Goal: Task Accomplishment & Management: Manage account settings

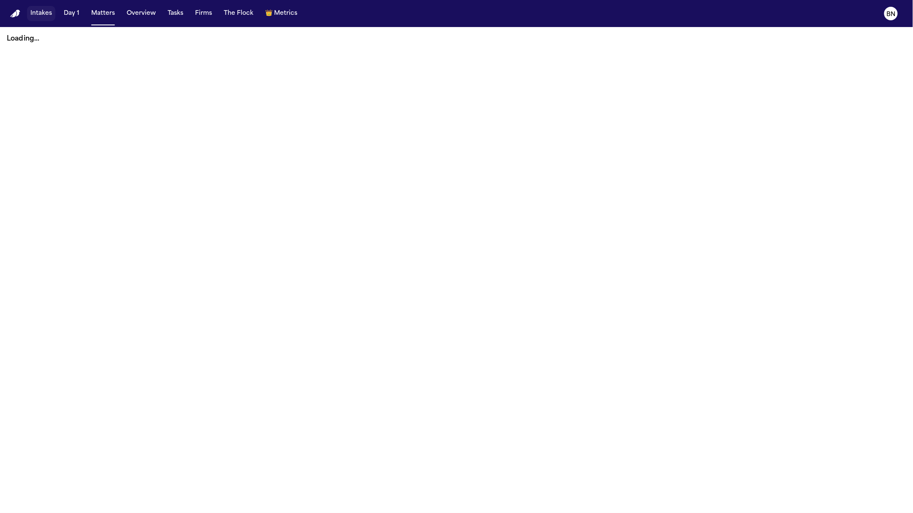
click at [50, 18] on button "Intakes" at bounding box center [41, 13] width 28 height 15
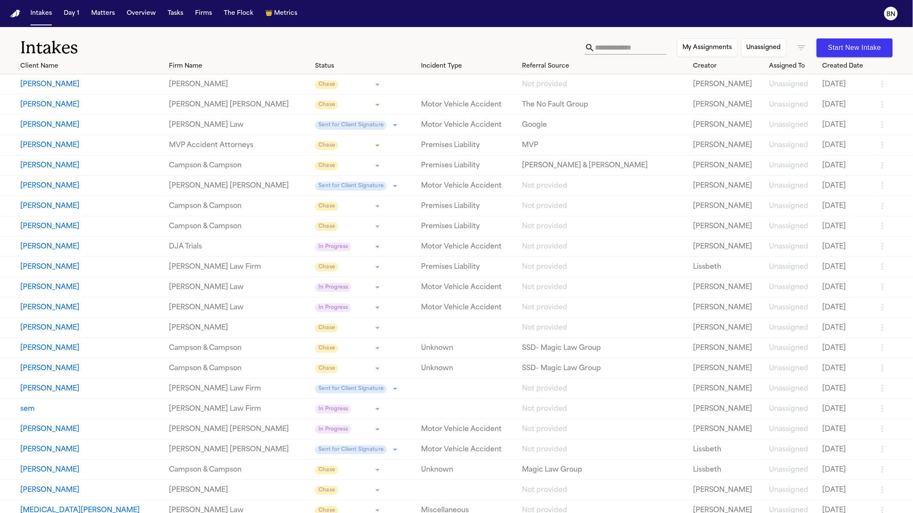
click at [113, 82] on button "[PERSON_NAME]" at bounding box center [91, 84] width 142 height 10
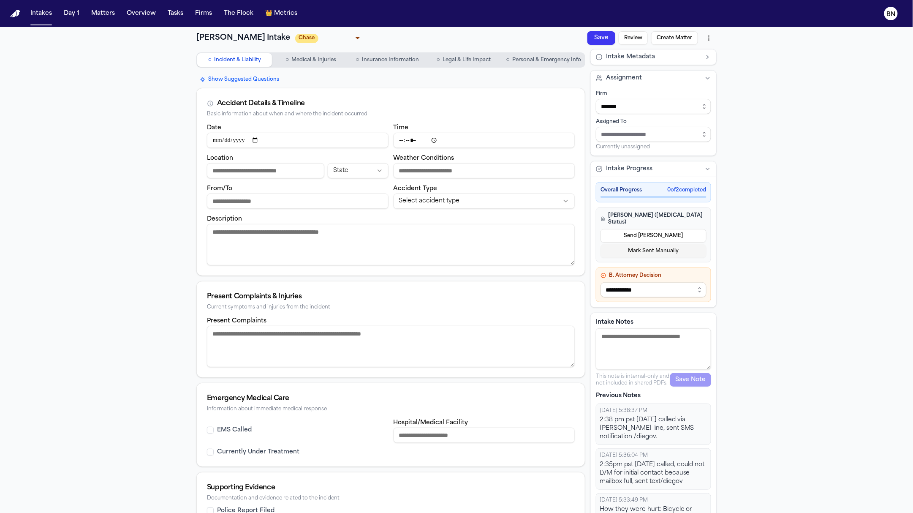
click at [31, 13] on button "Intakes" at bounding box center [41, 13] width 28 height 15
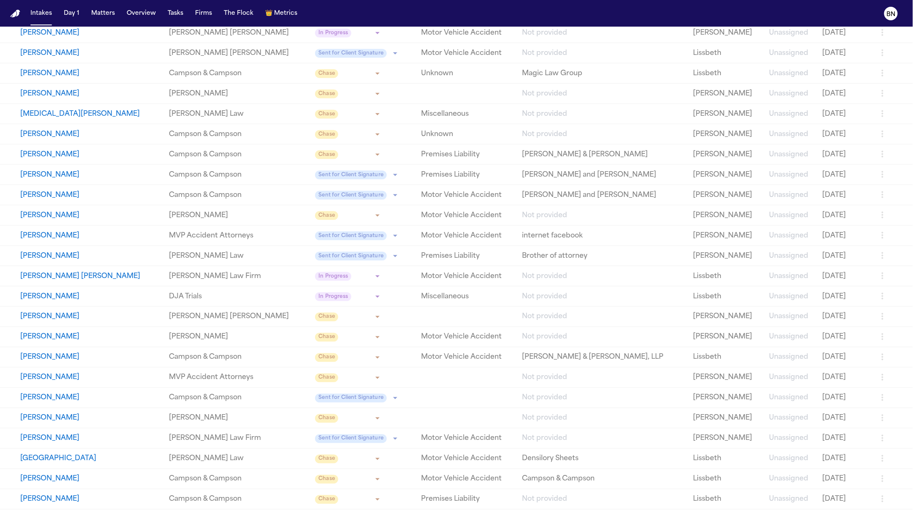
scroll to position [512, 0]
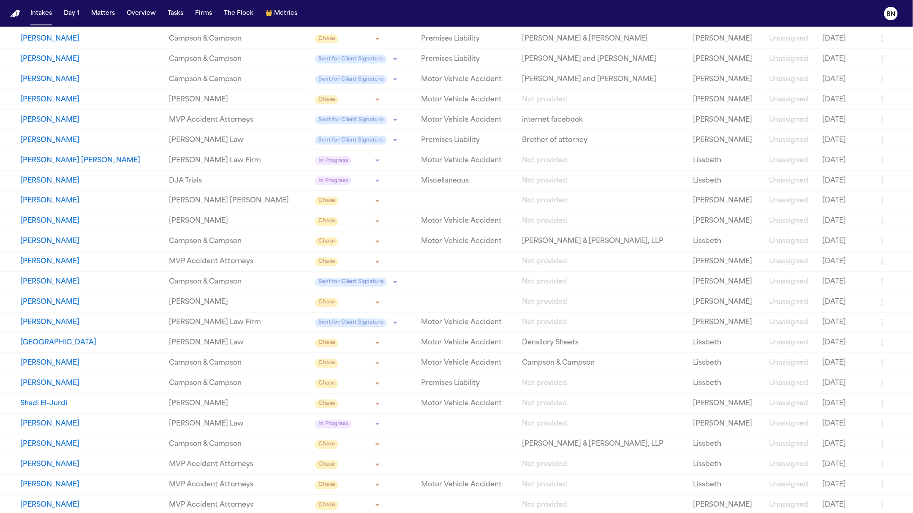
click at [149, 267] on td "[PERSON_NAME]" at bounding box center [83, 262] width 166 height 20
click at [132, 259] on button "[PERSON_NAME]" at bounding box center [91, 262] width 142 height 10
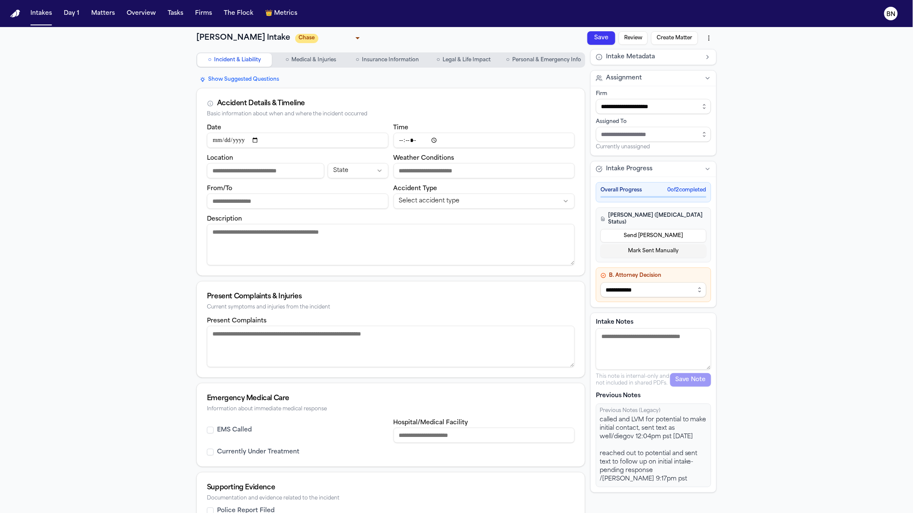
click at [330, 35] on body "**********" at bounding box center [456, 256] width 913 height 513
click at [365, 36] on div at bounding box center [456, 256] width 913 height 513
click at [322, 60] on span "Medical & Injuries" at bounding box center [314, 60] width 45 height 7
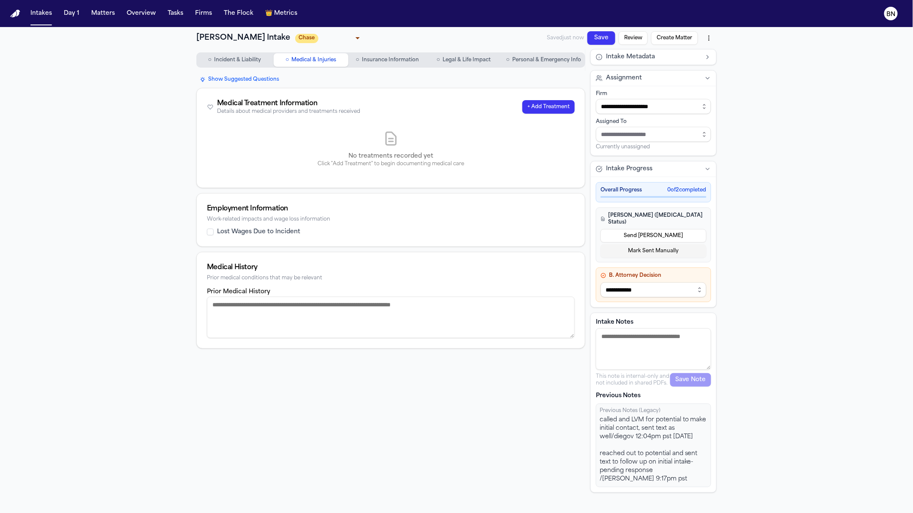
click at [376, 61] on span "Insurance Information" at bounding box center [390, 60] width 57 height 7
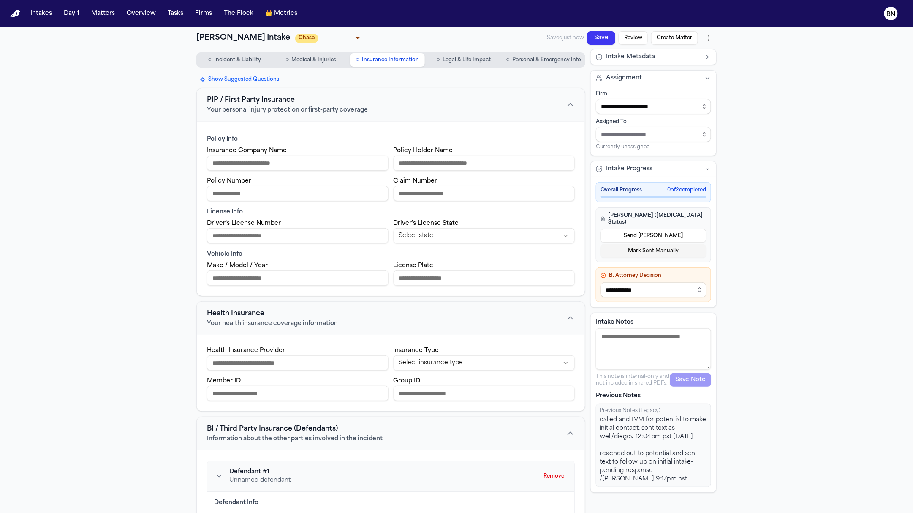
click at [569, 60] on span "Personal & Emergency Info" at bounding box center [546, 60] width 69 height 7
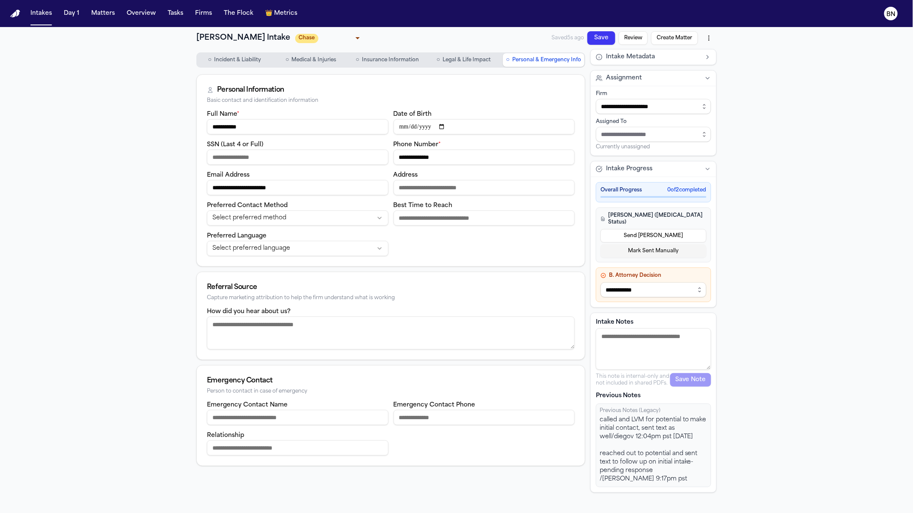
click at [229, 63] on span "Incident & Liability" at bounding box center [237, 60] width 47 height 7
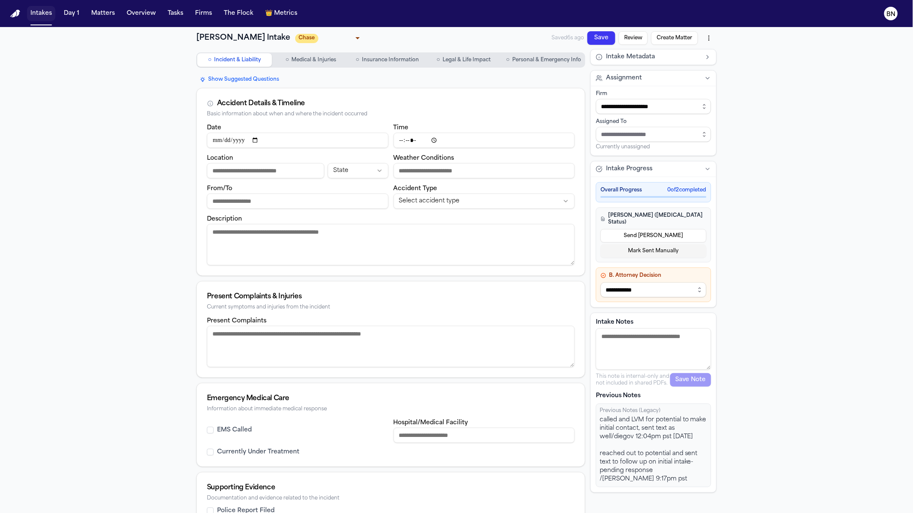
click at [43, 19] on button "Intakes" at bounding box center [41, 13] width 28 height 15
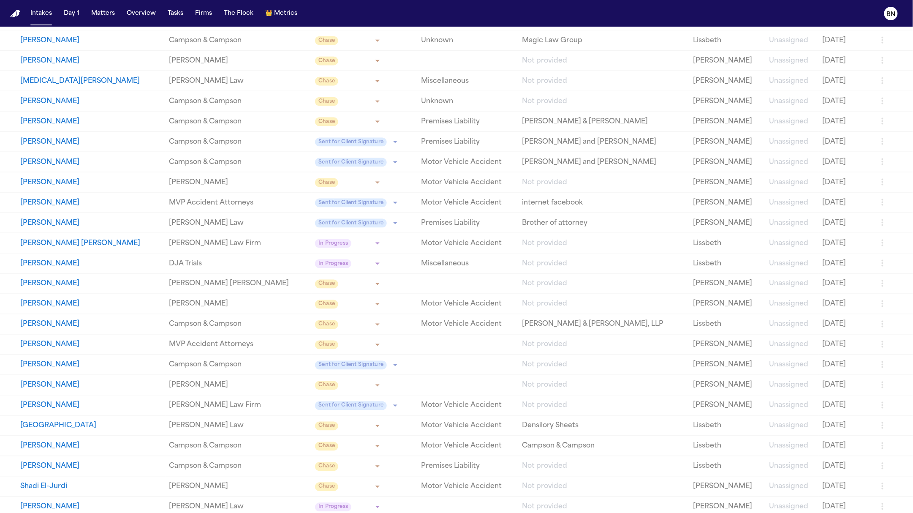
scroll to position [592, 0]
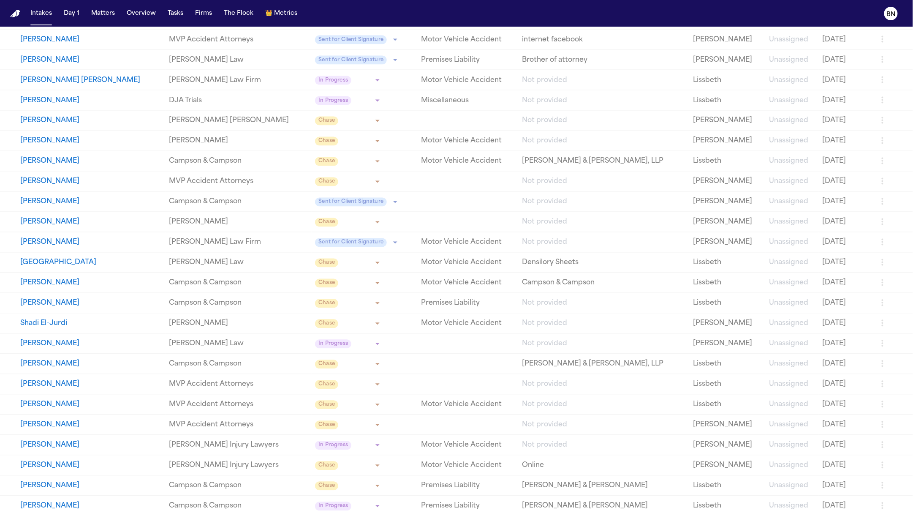
click at [238, 407] on link "MVP Accident Attorneys" at bounding box center [238, 405] width 139 height 10
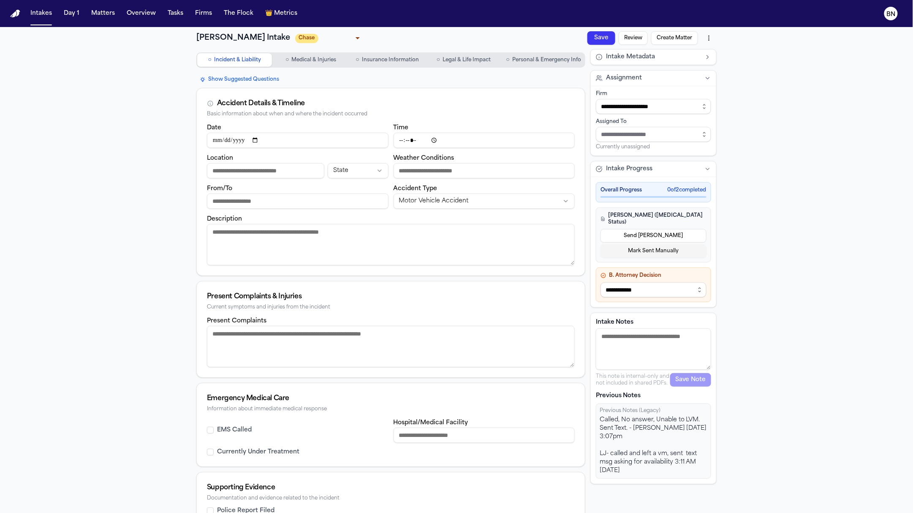
click at [169, 93] on div "**********" at bounding box center [456, 317] width 913 height 581
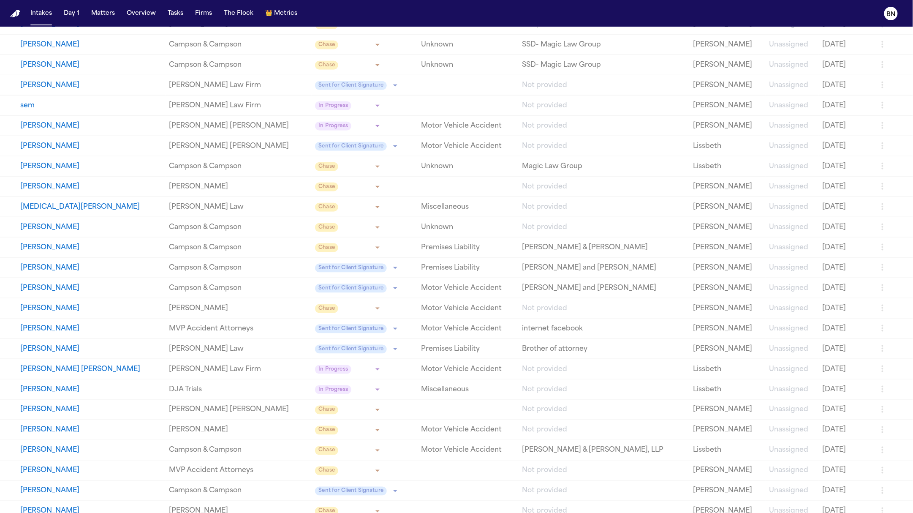
scroll to position [486, 0]
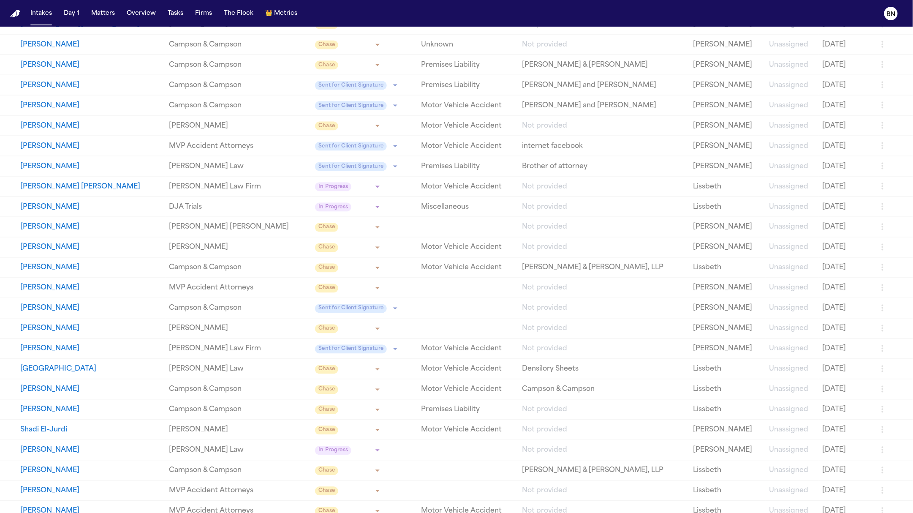
click at [149, 303] on button "[PERSON_NAME]" at bounding box center [91, 308] width 142 height 10
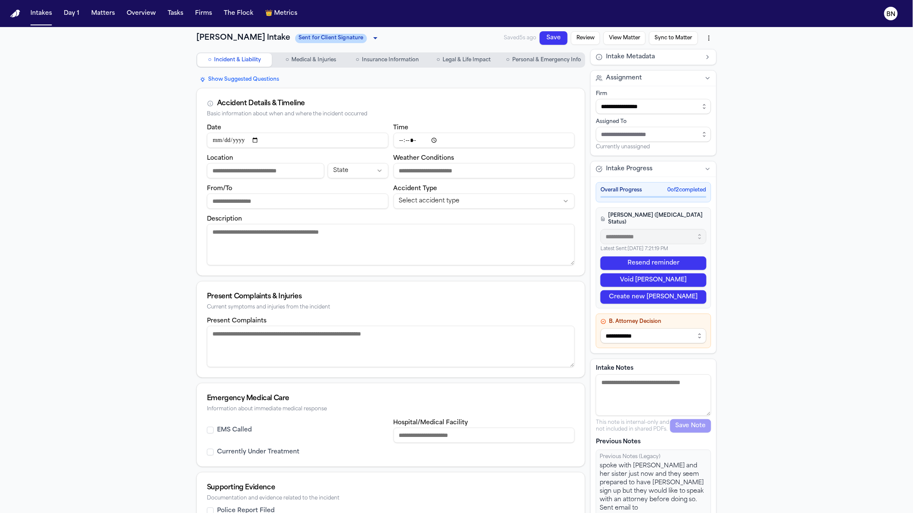
click at [322, 63] on span "Medical & Injuries" at bounding box center [314, 60] width 45 height 7
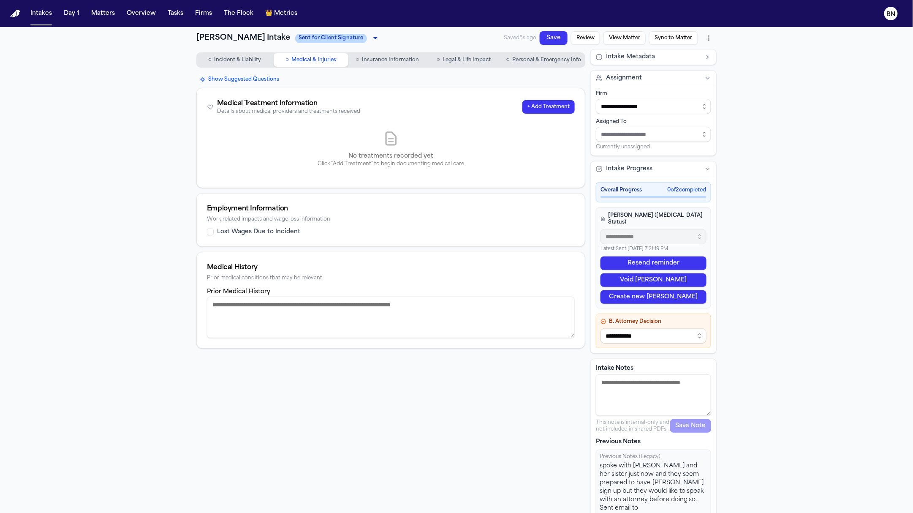
click at [395, 61] on span "Insurance Information" at bounding box center [390, 60] width 57 height 7
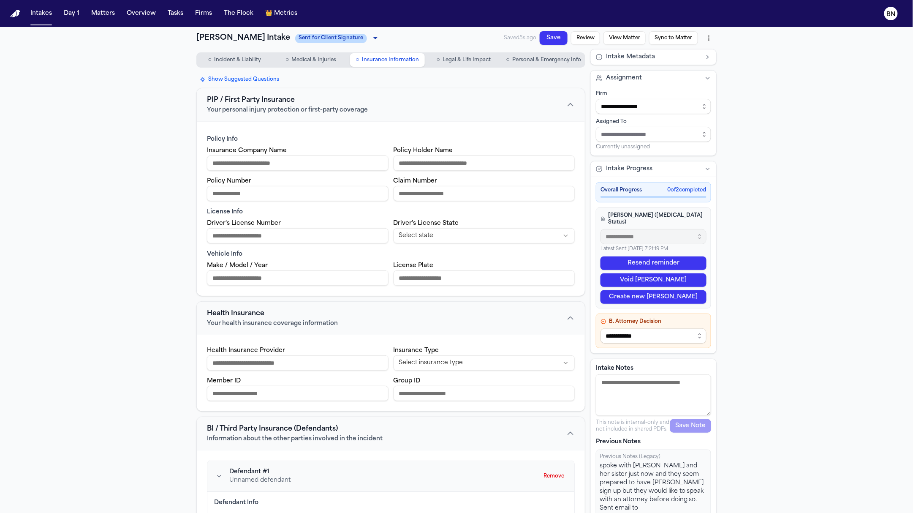
click at [454, 60] on span "Legal & Life Impact" at bounding box center [467, 60] width 48 height 7
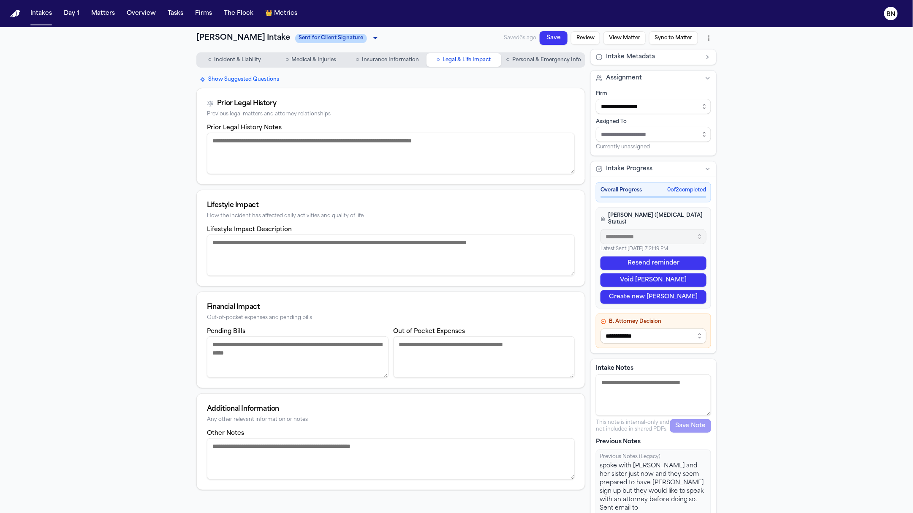
click at [536, 63] on span "Personal & Emergency Info" at bounding box center [546, 60] width 69 height 7
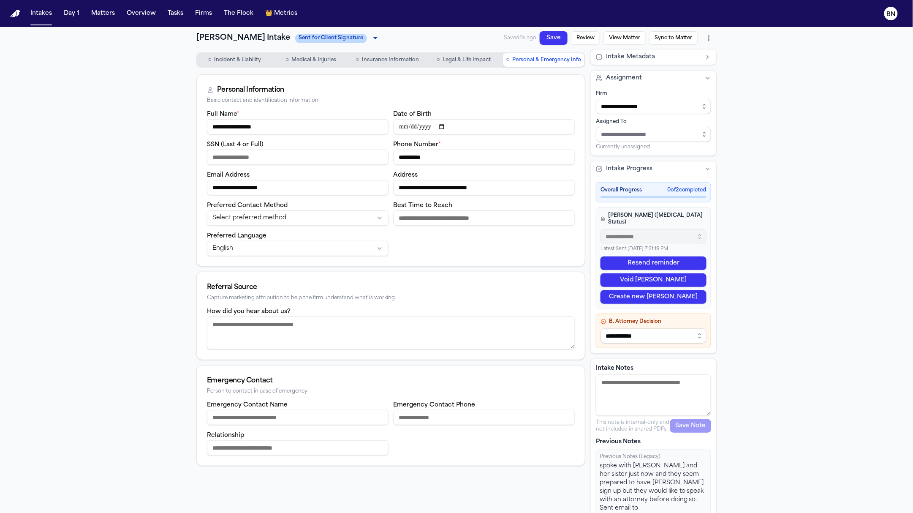
click at [231, 62] on span "Incident & Liability" at bounding box center [237, 60] width 47 height 7
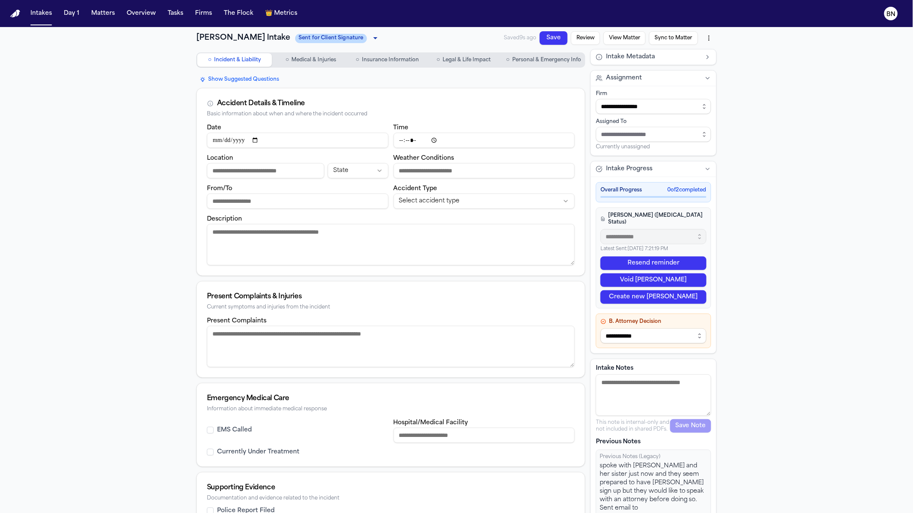
click at [191, 92] on div "**********" at bounding box center [456, 398] width 541 height 743
click at [40, 15] on button "Intakes" at bounding box center [41, 13] width 28 height 15
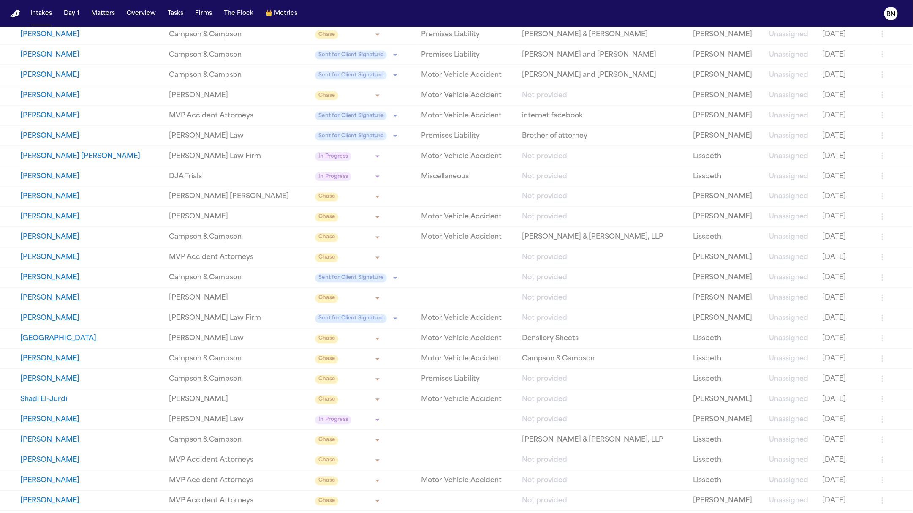
scroll to position [636, 0]
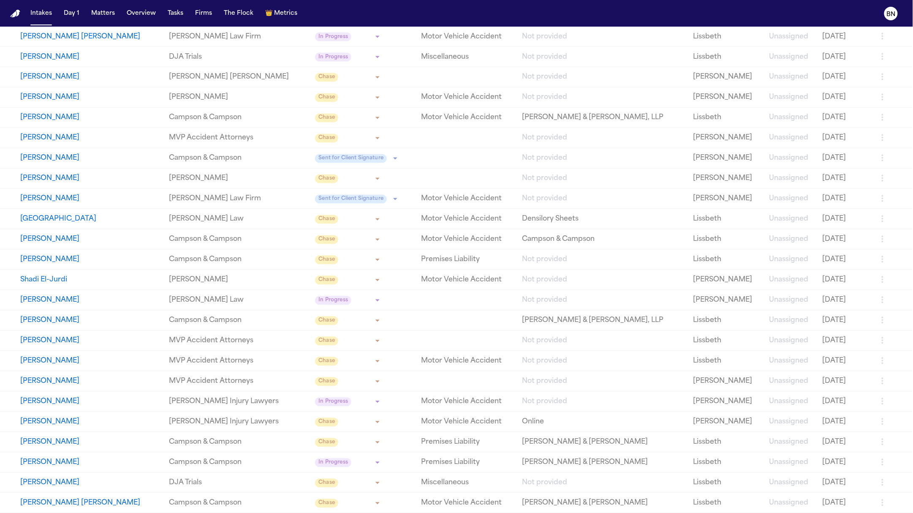
click at [259, 383] on link "MVP Accident Attorneys" at bounding box center [238, 381] width 139 height 10
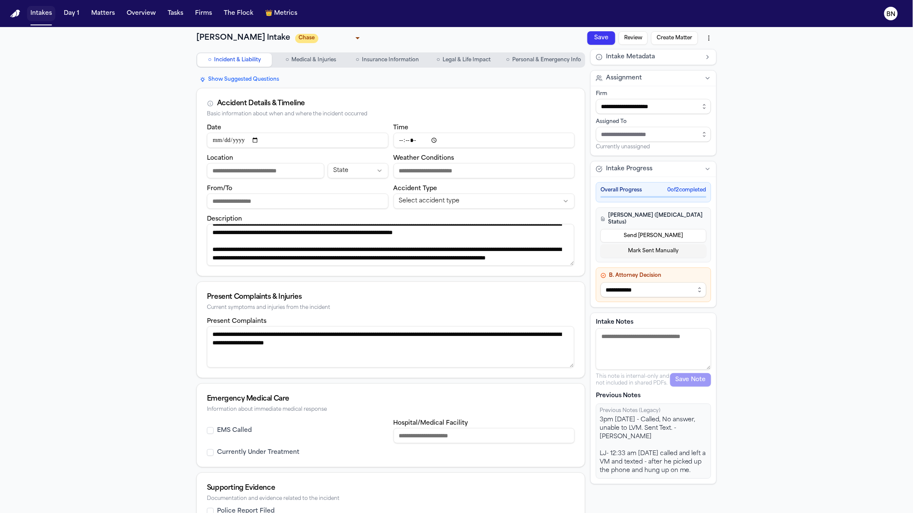
click at [31, 10] on button "Intakes" at bounding box center [41, 13] width 28 height 15
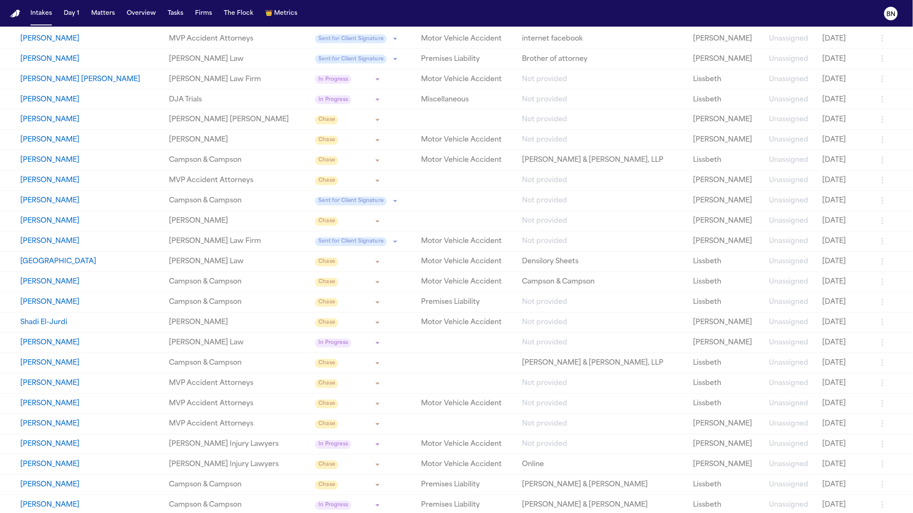
scroll to position [636, 0]
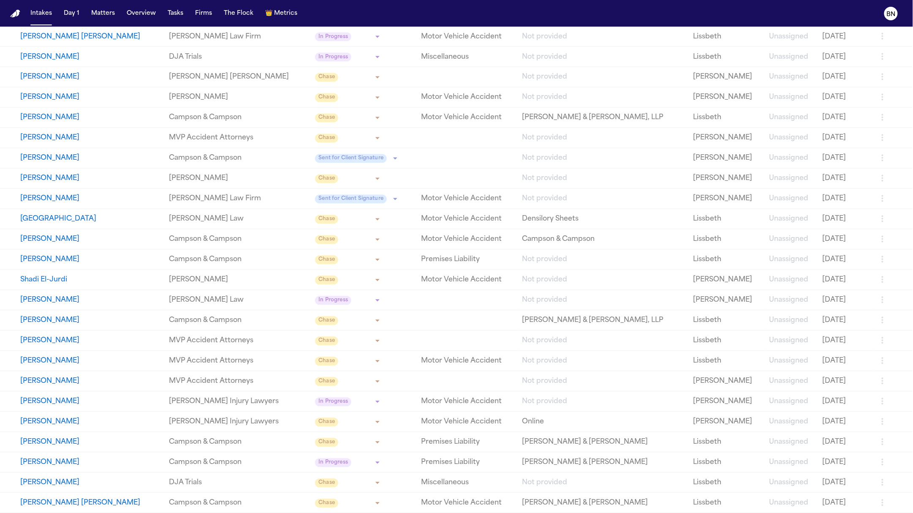
click at [239, 280] on link "[PERSON_NAME]" at bounding box center [238, 280] width 139 height 10
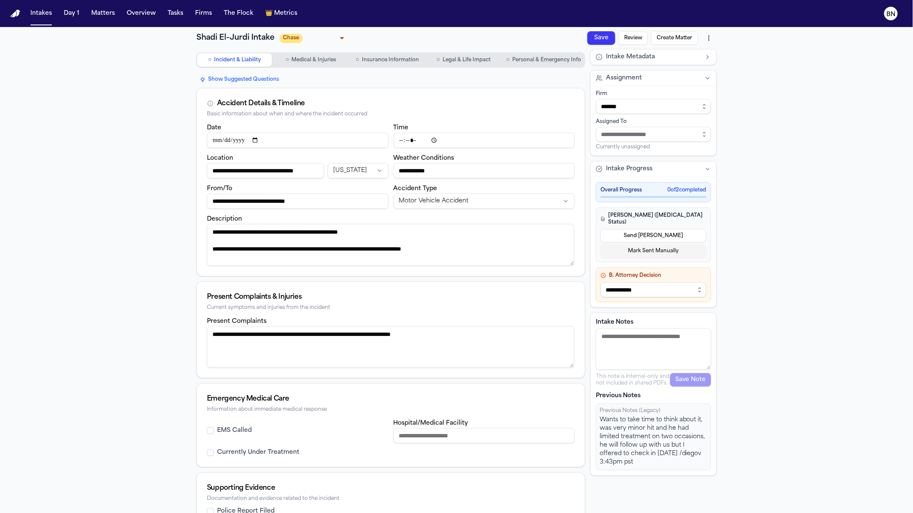
scroll to position [14, 0]
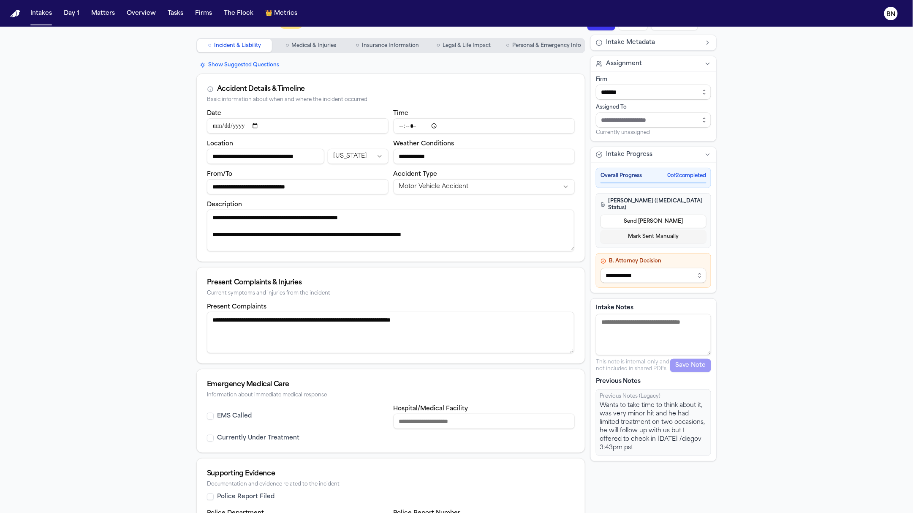
click at [256, 157] on input "**********" at bounding box center [265, 156] width 117 height 15
click at [172, 179] on div "**********" at bounding box center [456, 304] width 913 height 582
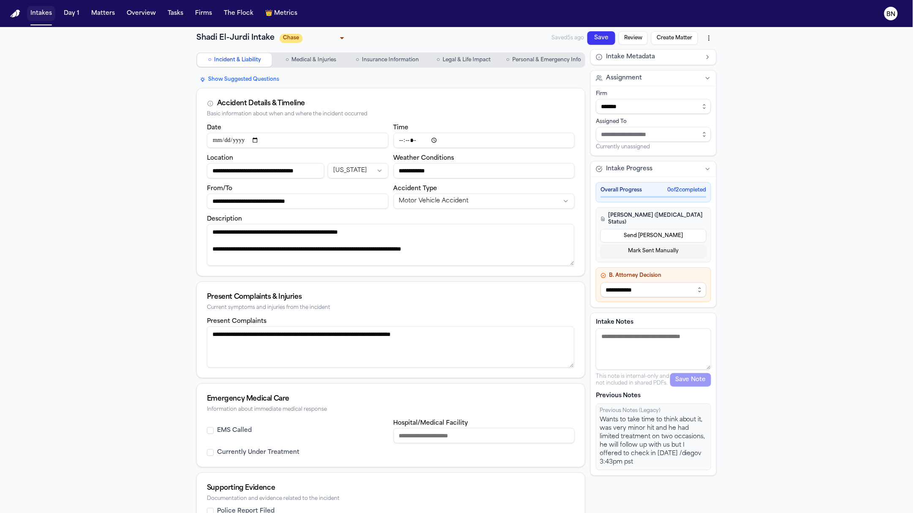
click at [39, 16] on button "Intakes" at bounding box center [41, 13] width 28 height 15
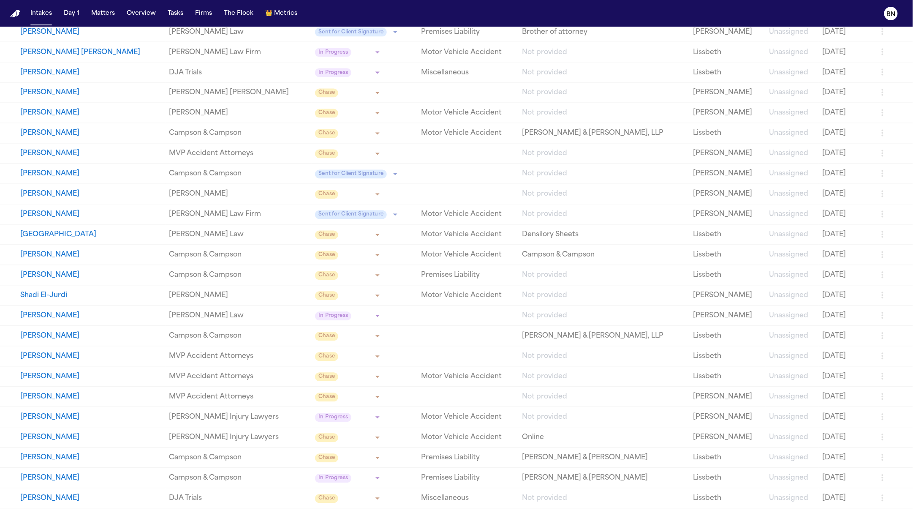
scroll to position [636, 0]
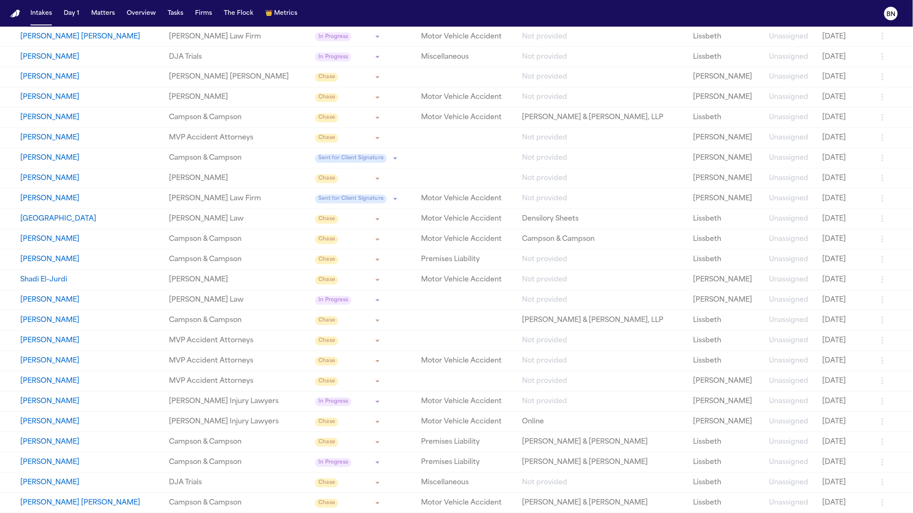
click at [266, 444] on link "Campson & Campson" at bounding box center [238, 442] width 139 height 10
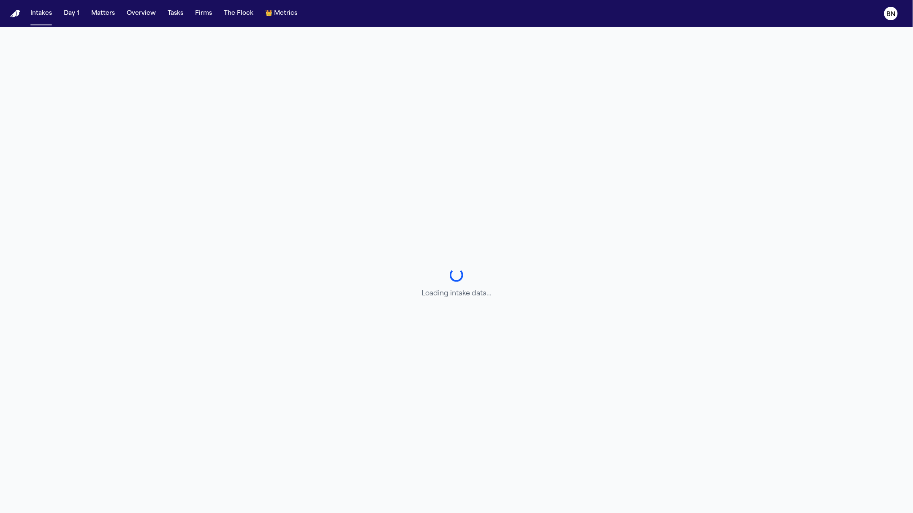
select select "**********"
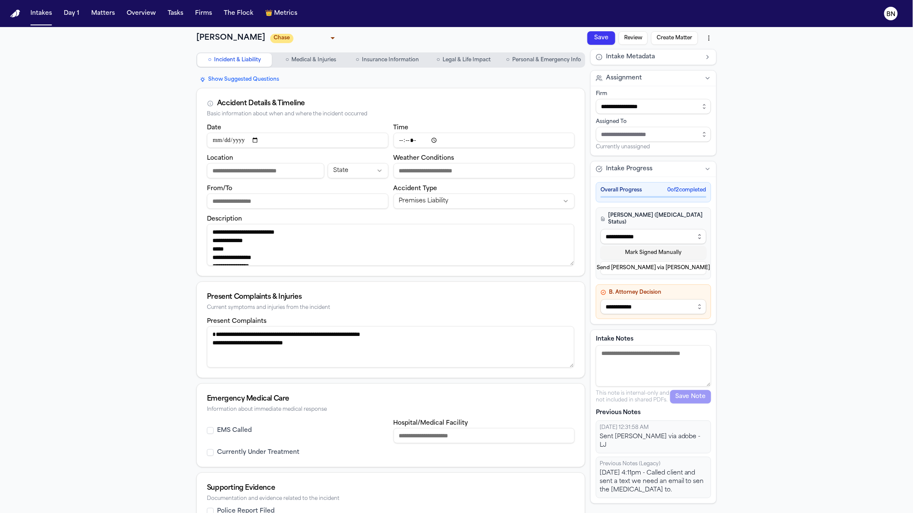
click at [310, 57] on span "Medical & Injuries" at bounding box center [314, 60] width 45 height 7
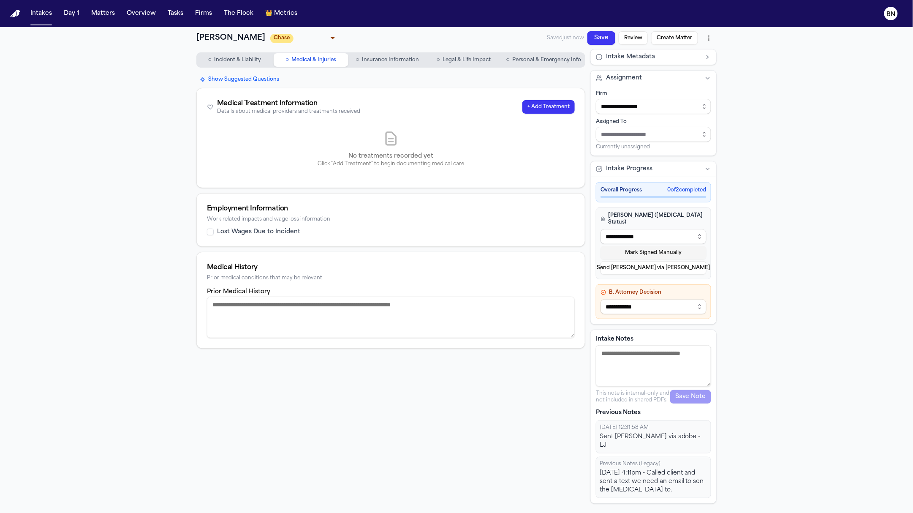
click at [371, 61] on span "Insurance Information" at bounding box center [390, 60] width 57 height 7
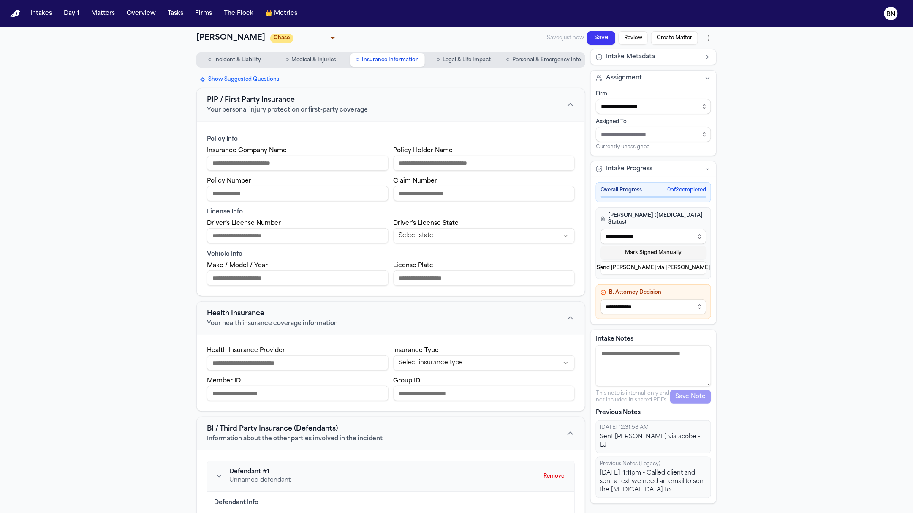
click at [472, 60] on span "Legal & Life Impact" at bounding box center [467, 60] width 48 height 7
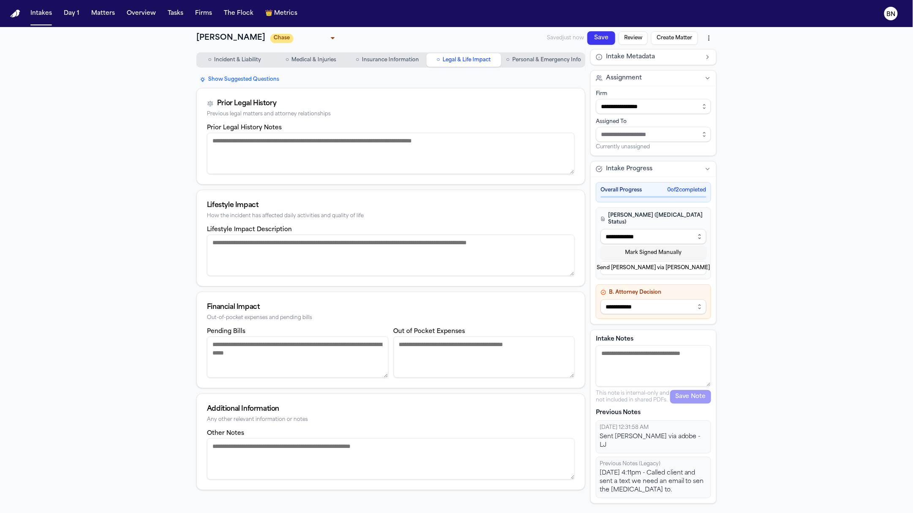
click at [392, 60] on span "Insurance Information" at bounding box center [390, 60] width 57 height 7
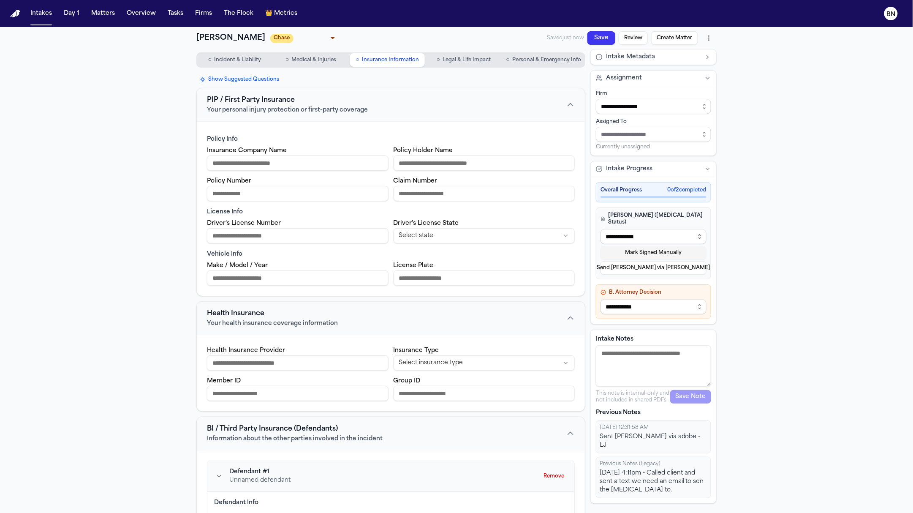
click at [514, 60] on span "Personal & Emergency Info" at bounding box center [546, 60] width 69 height 7
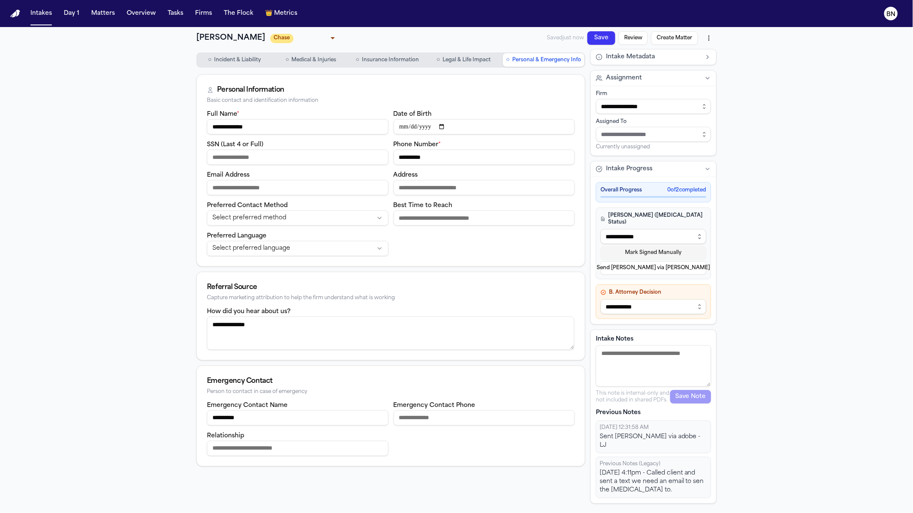
click at [217, 64] on button "○ Incident & Liability" at bounding box center [234, 60] width 75 height 14
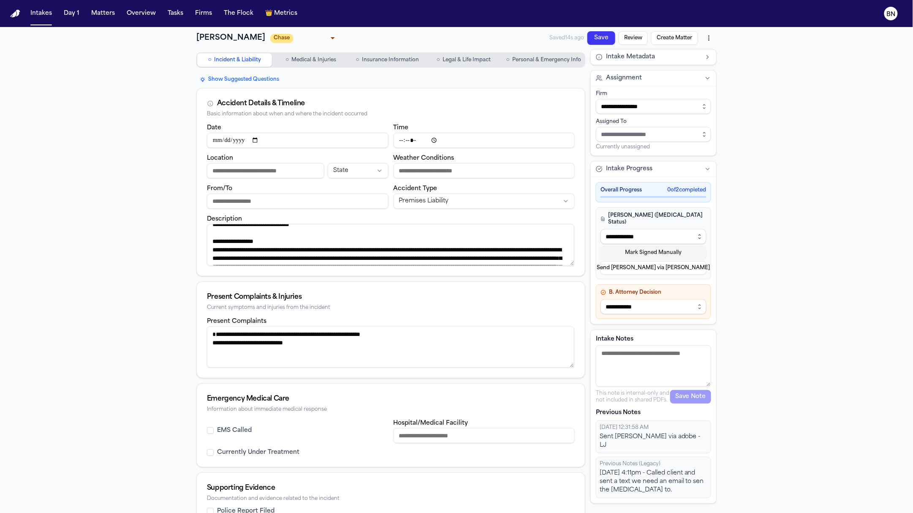
click at [521, 57] on span "Personal & Emergency Info" at bounding box center [546, 60] width 69 height 7
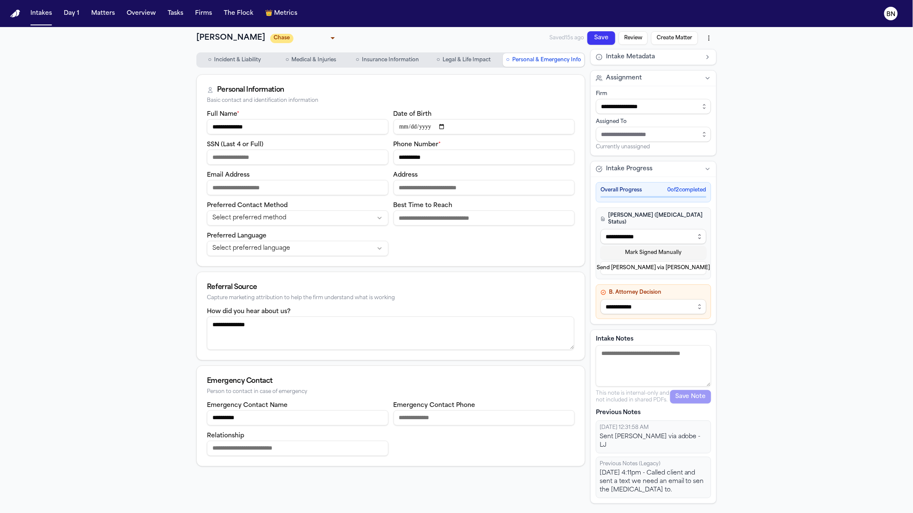
click at [227, 66] on button "○ Incident & Liability" at bounding box center [234, 60] width 75 height 14
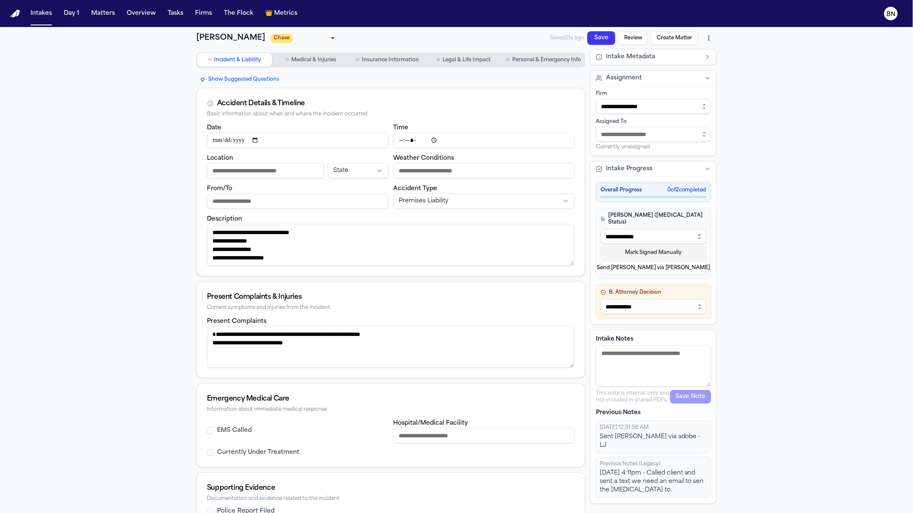
scroll to position [309, 0]
click at [331, 35] on body "**********" at bounding box center [456, 256] width 913 height 513
click at [746, 444] on div at bounding box center [456, 256] width 913 height 513
